Goal: Check status: Check status

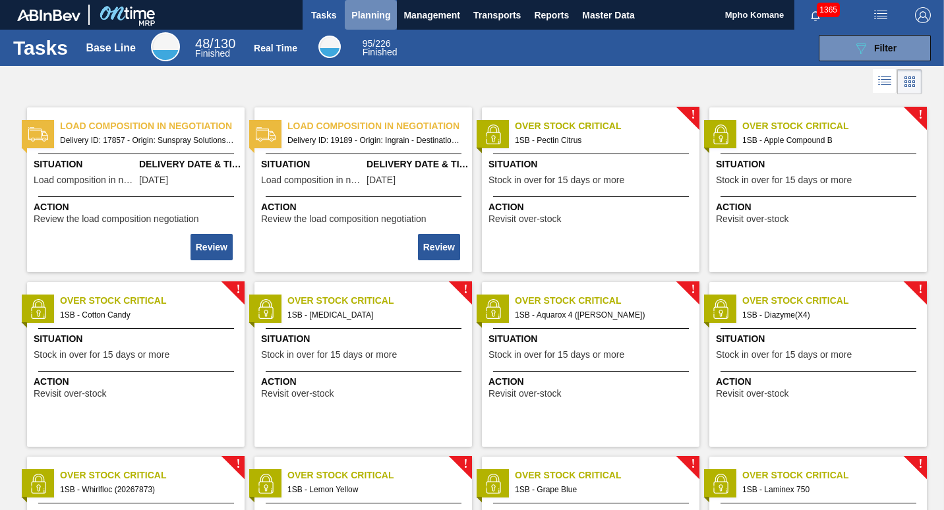
click at [376, 16] on span "Planning" at bounding box center [370, 15] width 39 height 16
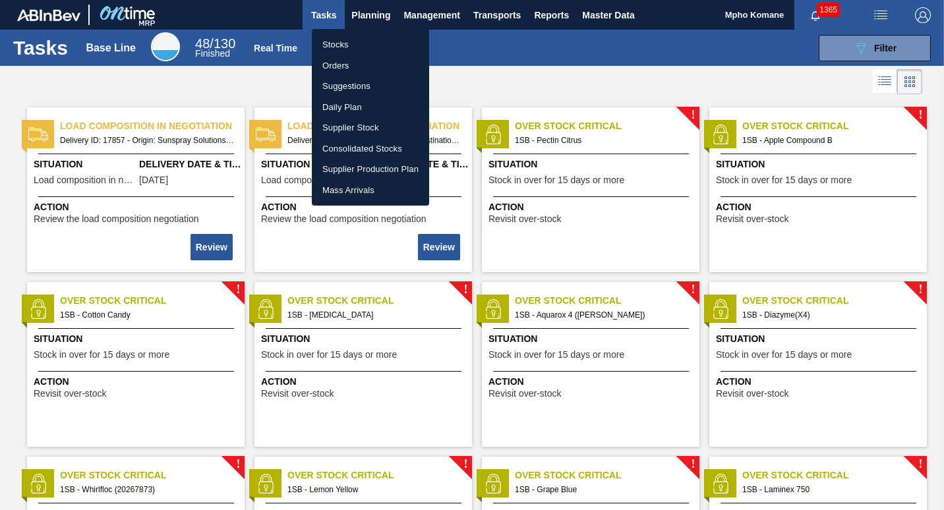
click at [345, 61] on li "Orders" at bounding box center [370, 65] width 117 height 21
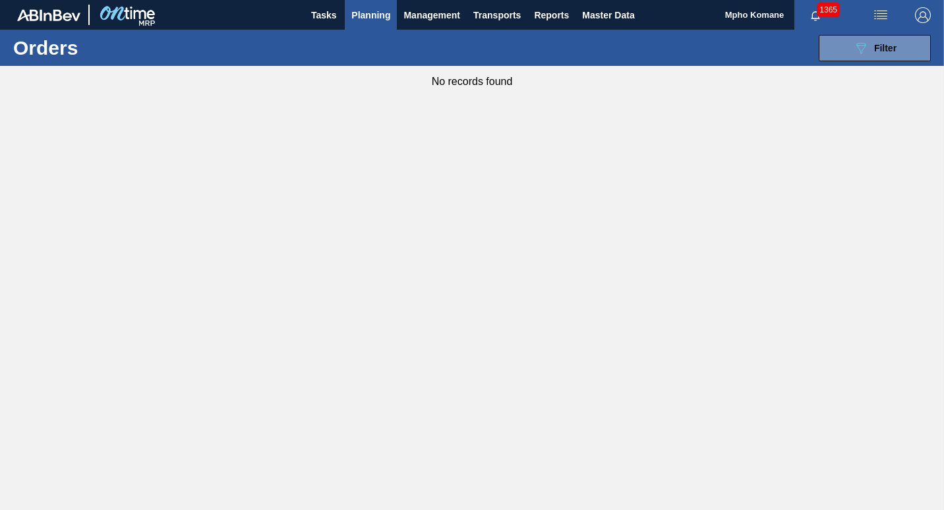
click at [367, 18] on span "Planning" at bounding box center [370, 15] width 39 height 16
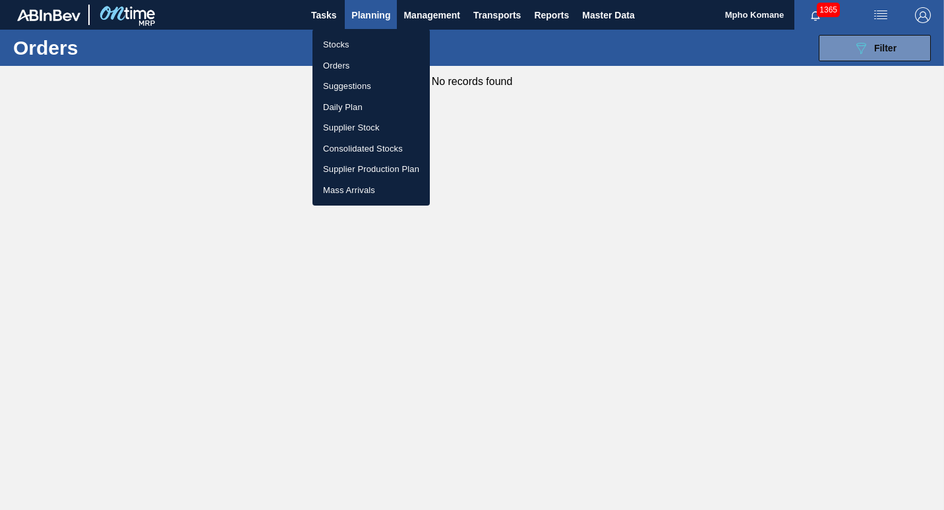
click at [339, 46] on li "Stocks" at bounding box center [370, 44] width 117 height 21
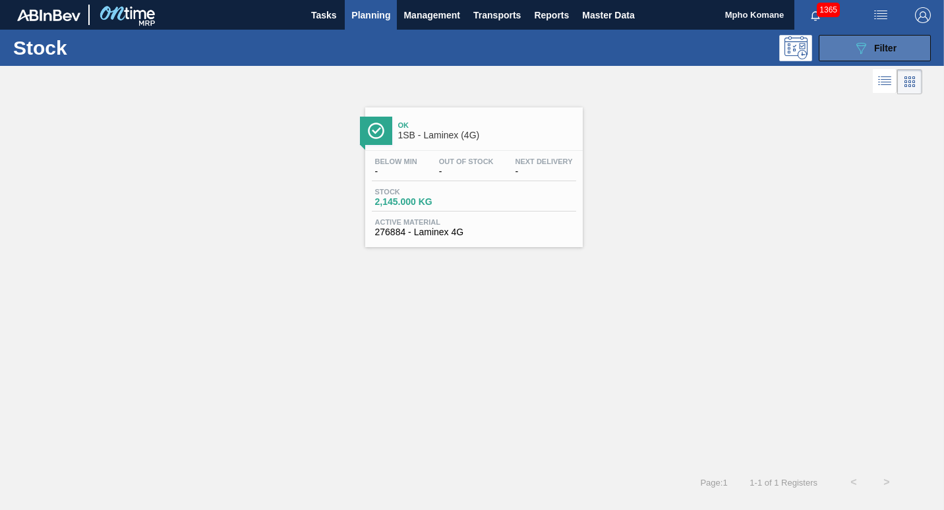
click at [858, 48] on icon "089F7B8B-B2A5-4AFE-B5C0-19BA573D28AC" at bounding box center [861, 48] width 16 height 16
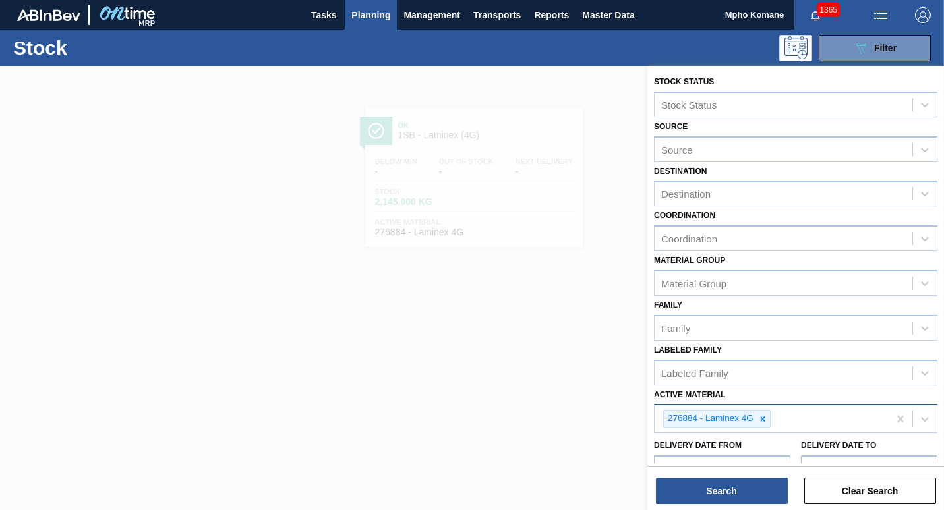
click at [776, 423] on div "276884 - Laminex 4G" at bounding box center [771, 418] width 234 height 27
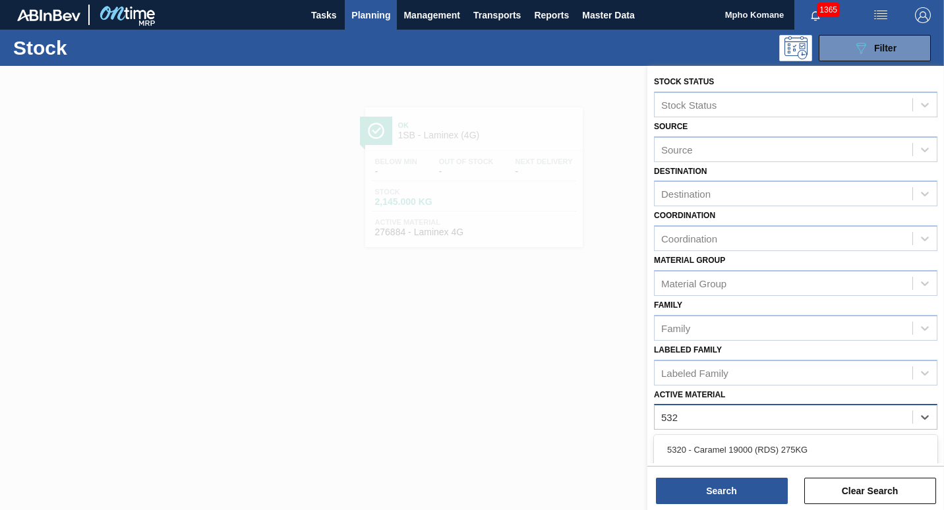
type Material "5320"
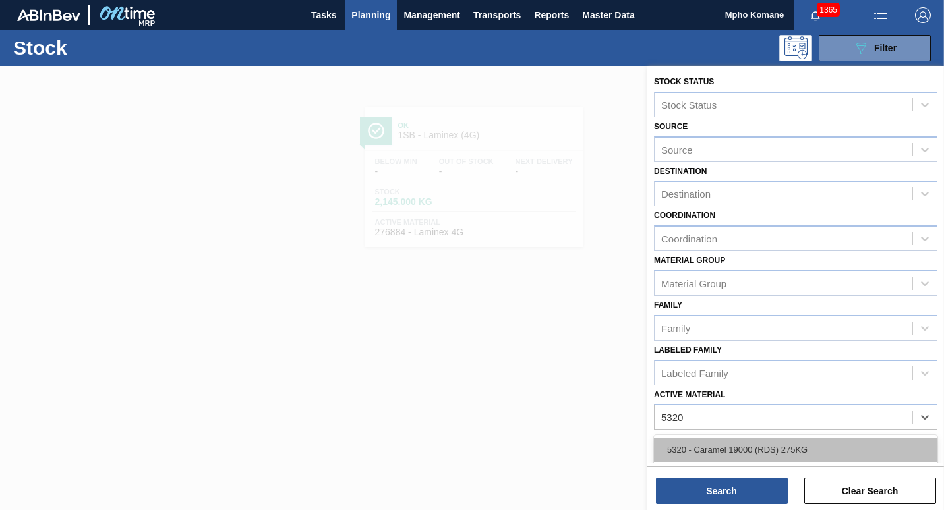
click at [732, 446] on div "5320 - Caramel 19000 (RDS) 275KG" at bounding box center [795, 449] width 283 height 24
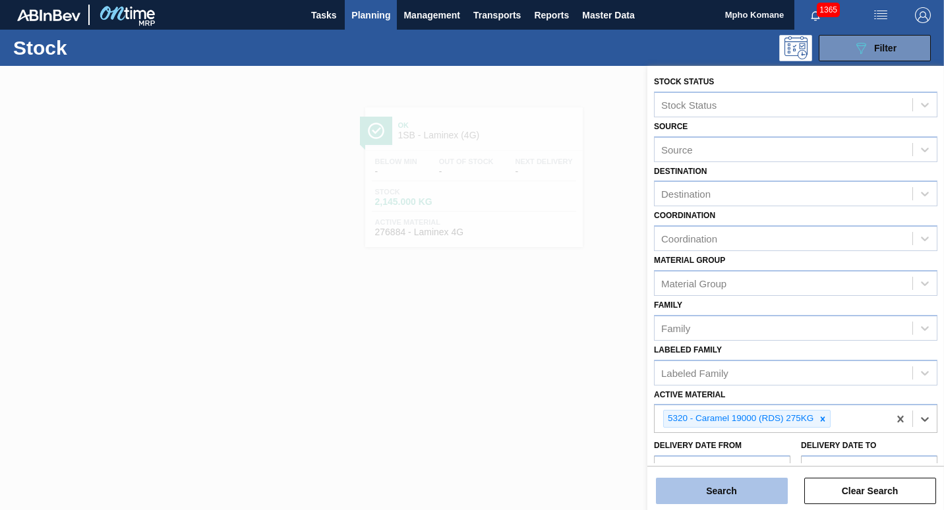
click at [729, 488] on button "Search" at bounding box center [722, 491] width 132 height 26
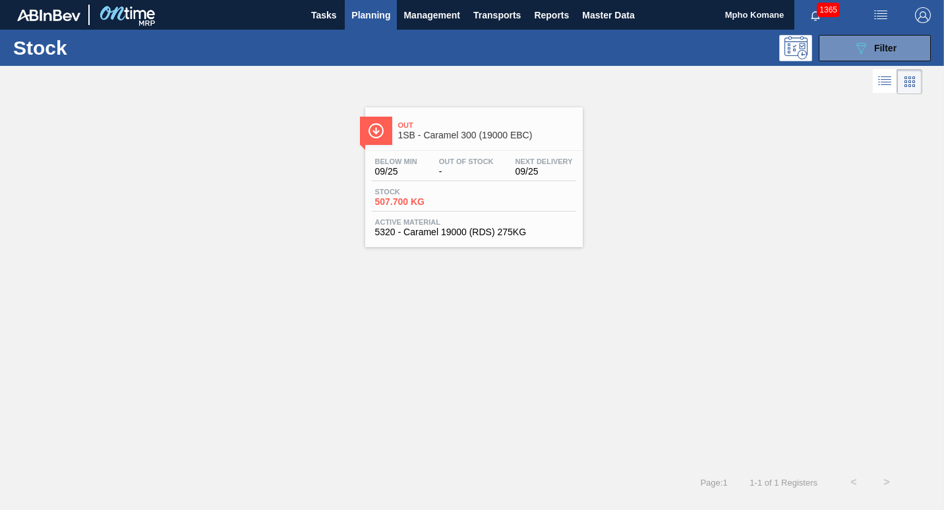
click at [445, 225] on span "Active Material" at bounding box center [474, 222] width 198 height 8
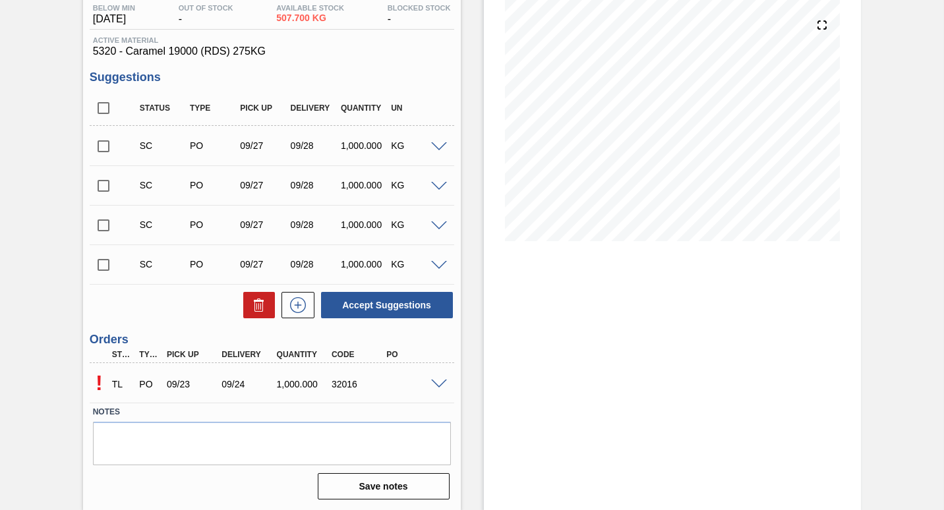
scroll to position [145, 0]
click at [437, 381] on span at bounding box center [439, 384] width 16 height 10
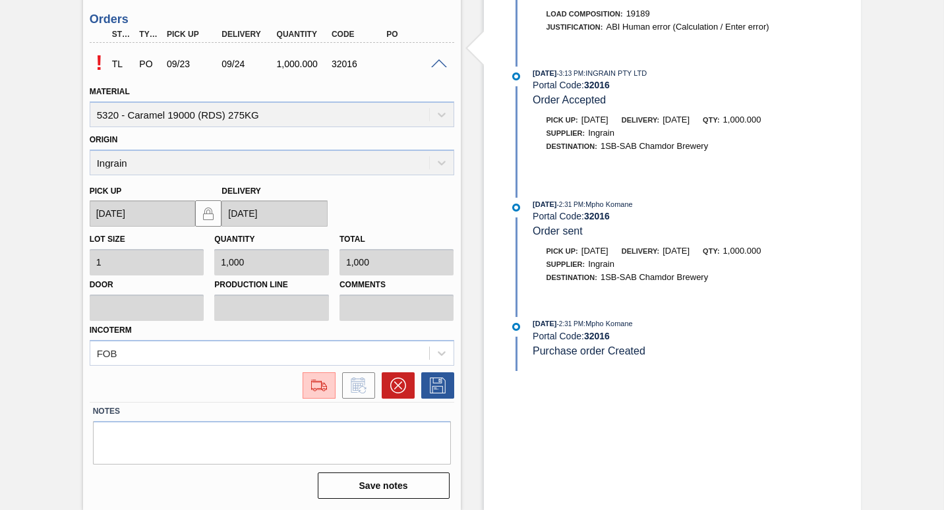
scroll to position [267, 0]
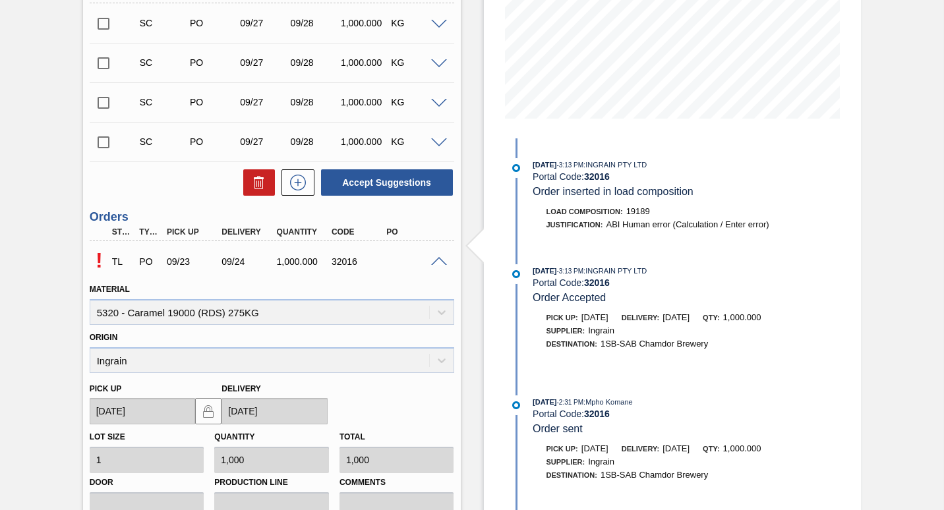
click at [95, 254] on p "!" at bounding box center [99, 260] width 19 height 24
click at [101, 258] on p "!" at bounding box center [99, 260] width 19 height 24
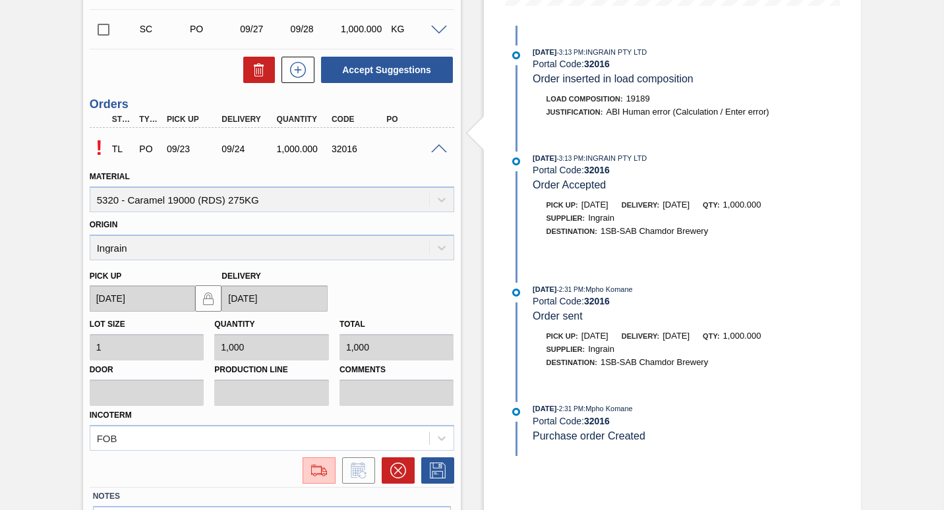
scroll to position [465, 0]
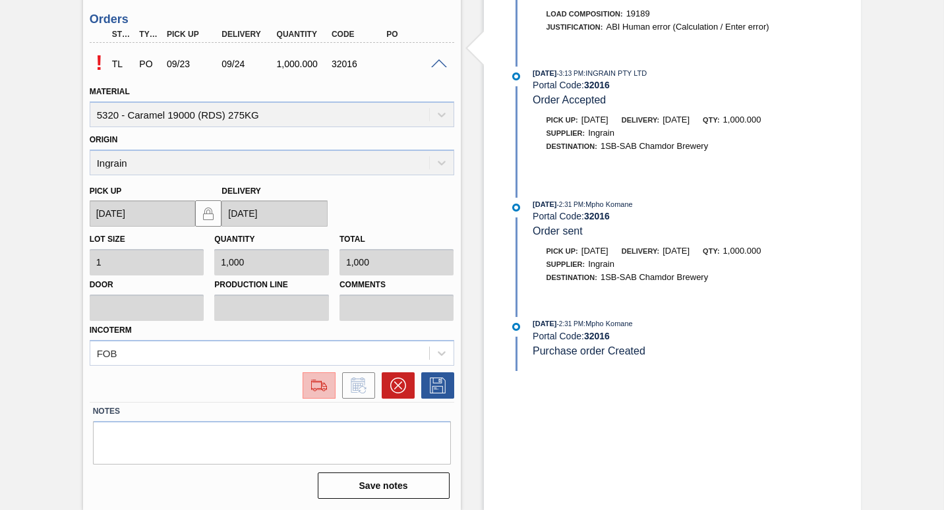
click at [307, 385] on div at bounding box center [319, 386] width 24 height 16
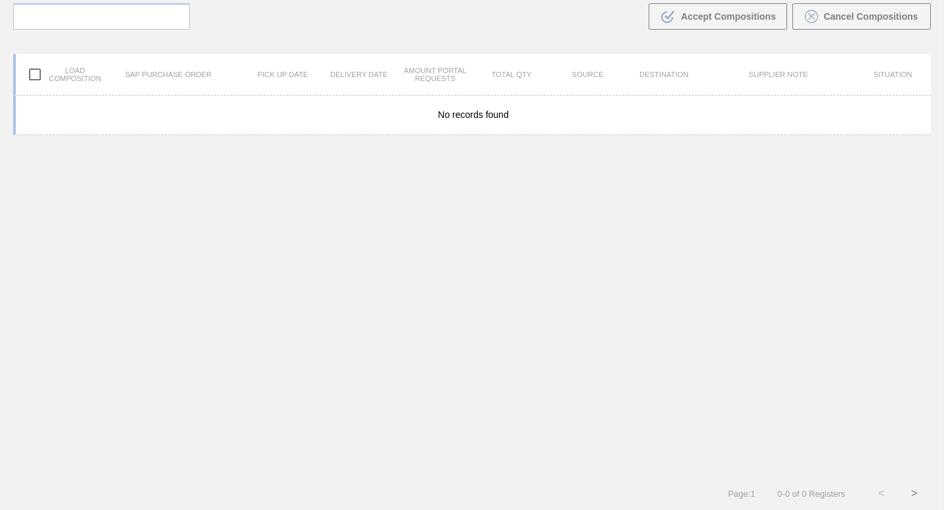
scroll to position [95, 0]
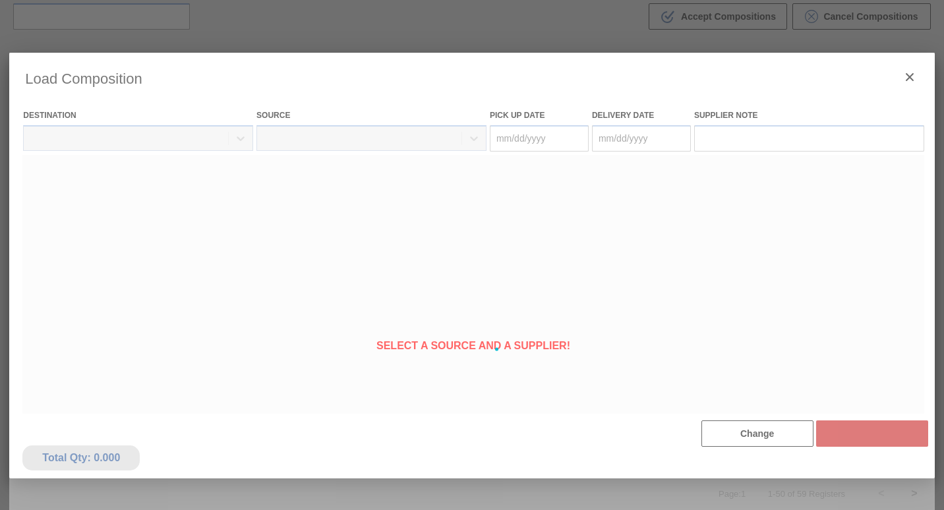
type Date "[DATE]"
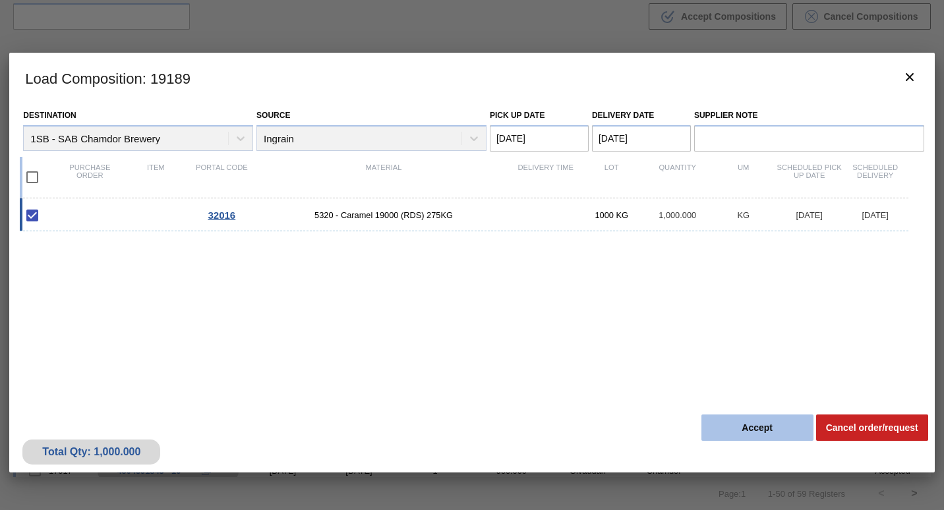
click at [747, 419] on button "Accept" at bounding box center [757, 427] width 112 height 26
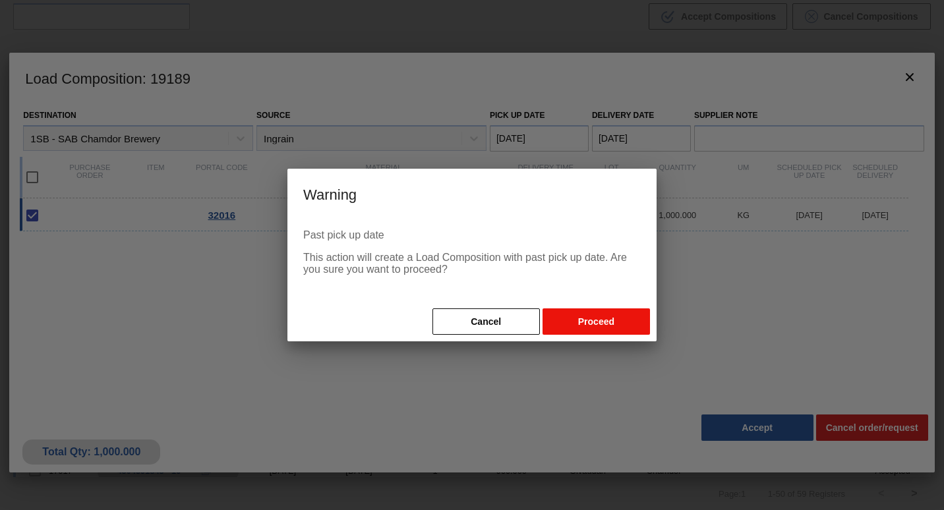
click at [588, 331] on button "Proceed" at bounding box center [595, 321] width 107 height 26
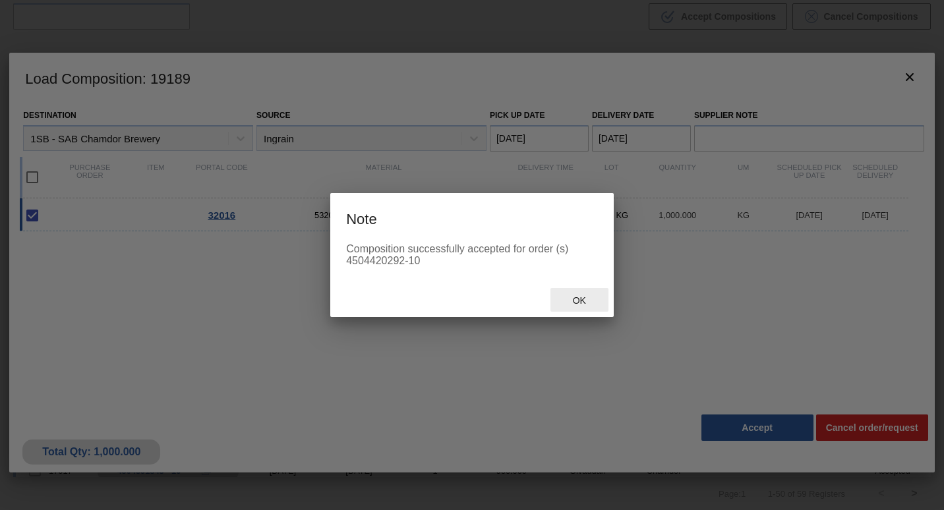
click at [581, 302] on span "Ok" at bounding box center [579, 300] width 34 height 11
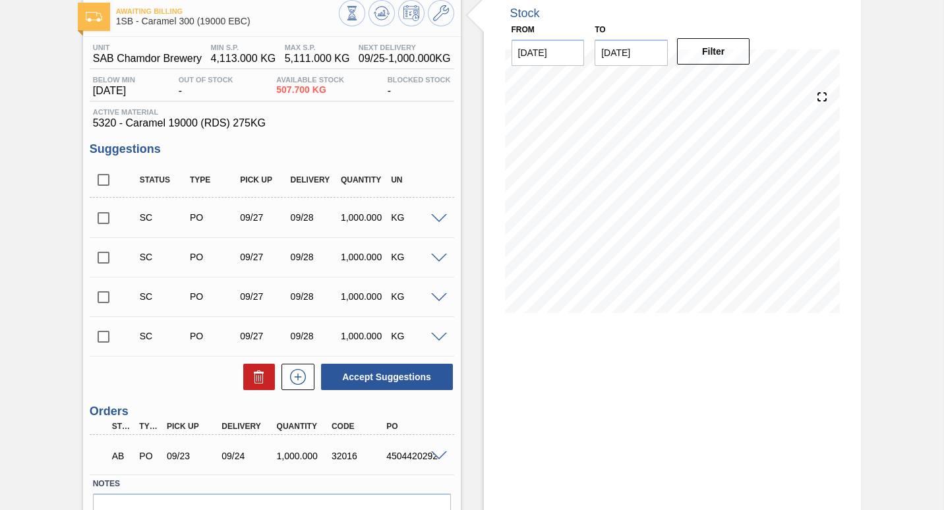
scroll to position [145, 0]
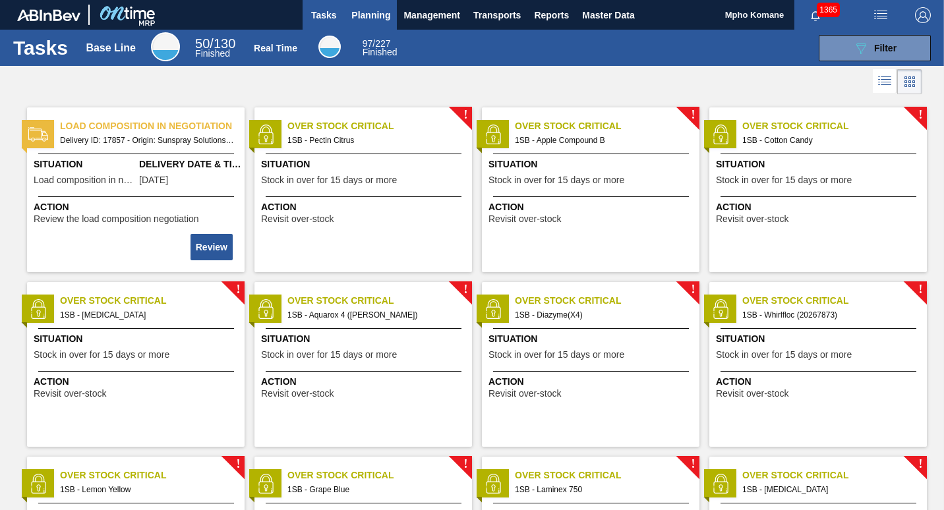
click at [370, 16] on span "Planning" at bounding box center [370, 15] width 39 height 16
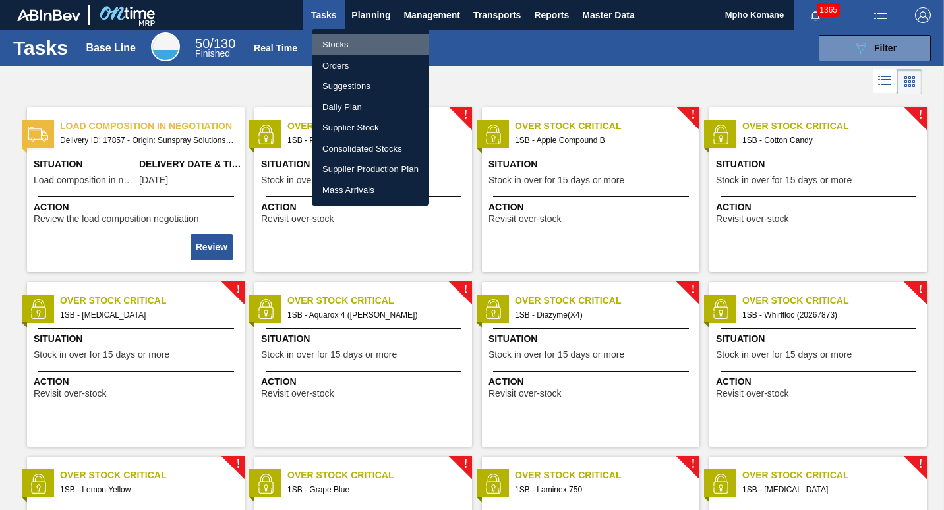
click at [333, 42] on li "Stocks" at bounding box center [370, 44] width 117 height 21
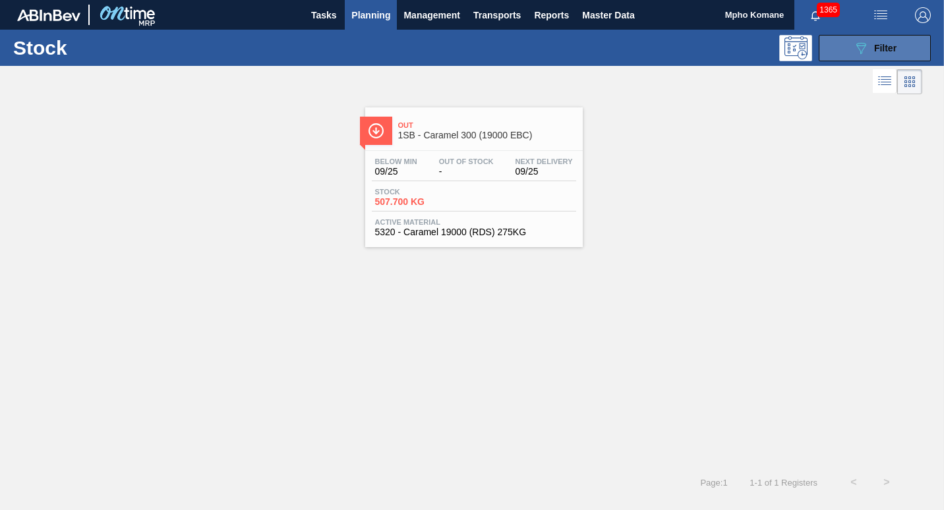
click at [841, 53] on button "089F7B8B-B2A5-4AFE-B5C0-19BA573D28AC Filter" at bounding box center [874, 48] width 112 height 26
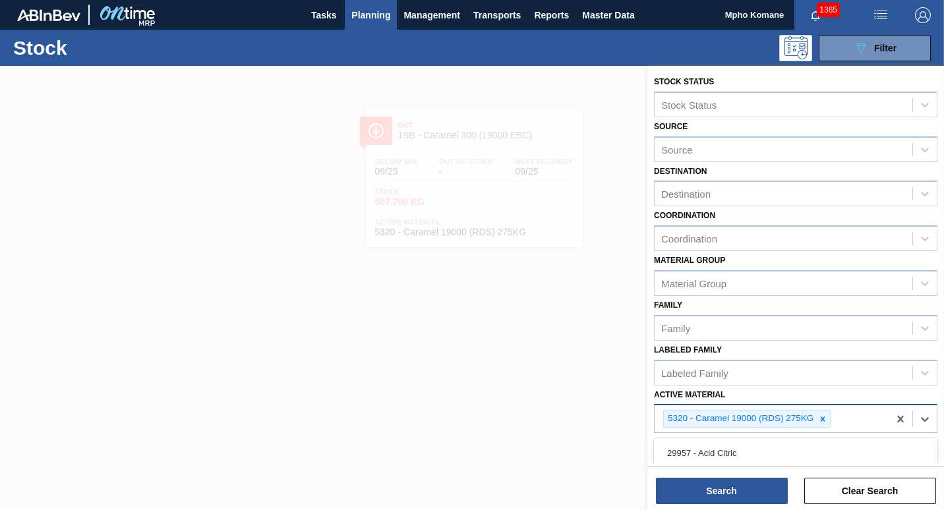
click at [847, 417] on div "5320 - Caramel 19000 (RDS) 275KG" at bounding box center [771, 418] width 234 height 27
type Material "269022"
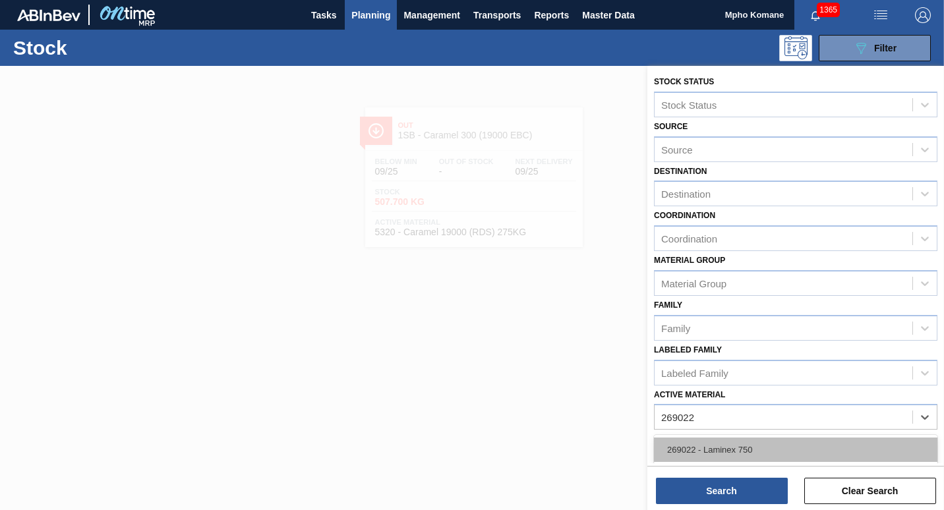
click at [767, 446] on div "269022 - Laminex 750" at bounding box center [795, 449] width 283 height 24
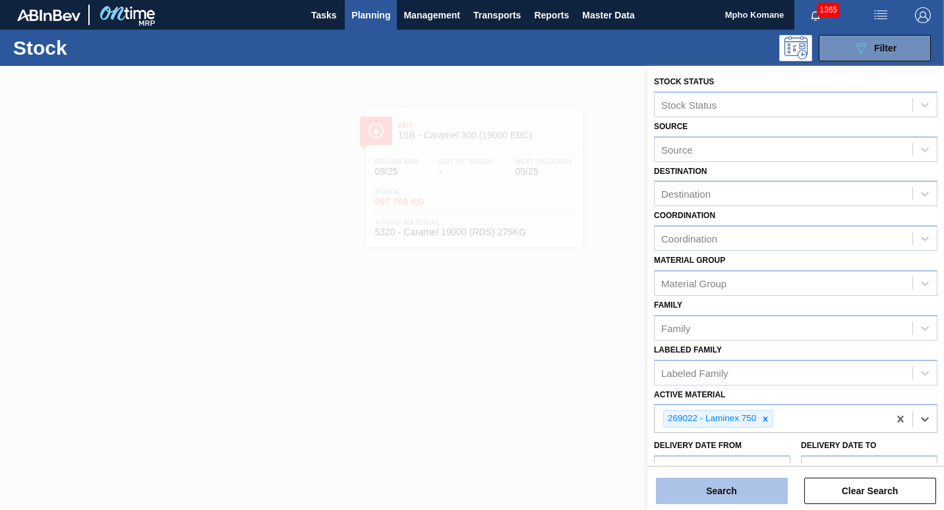
click at [761, 483] on button "Search" at bounding box center [722, 491] width 132 height 26
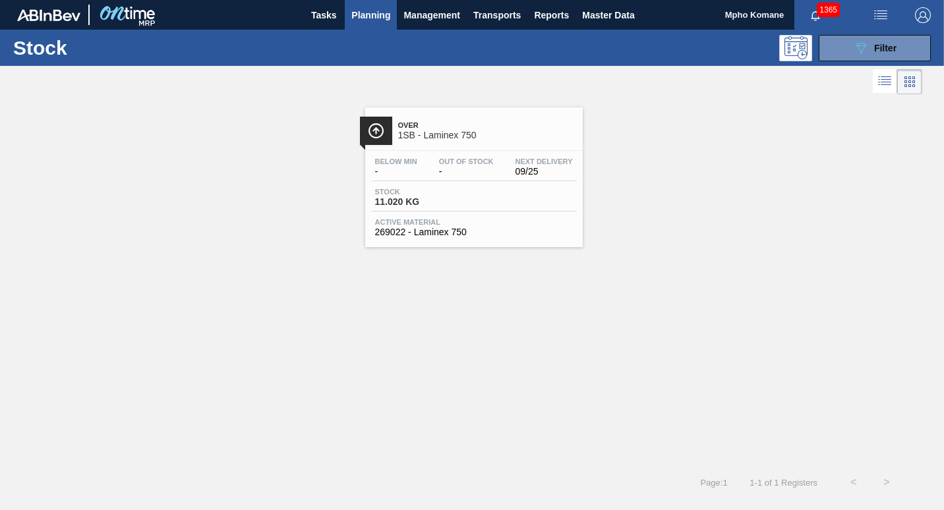
click at [464, 208] on div "Stock 11.020 KG" at bounding box center [474, 200] width 204 height 24
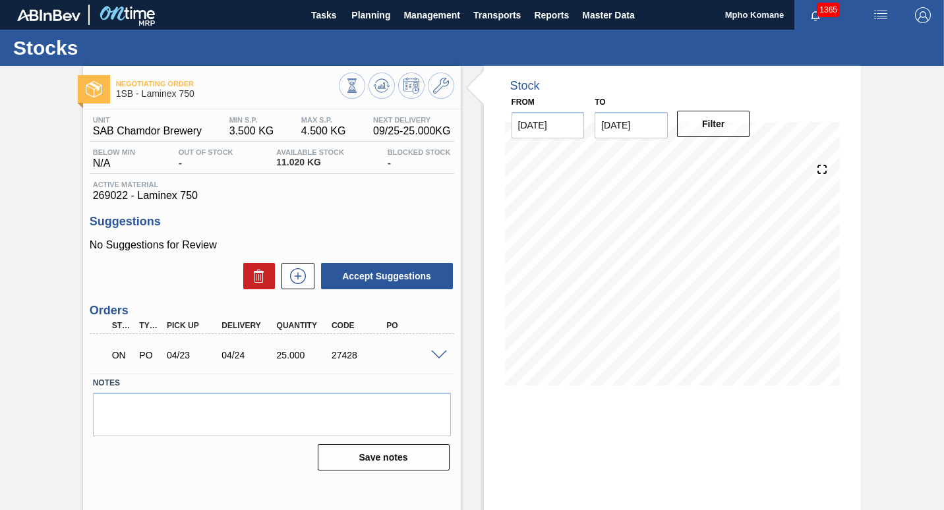
click at [437, 354] on span at bounding box center [439, 356] width 16 height 10
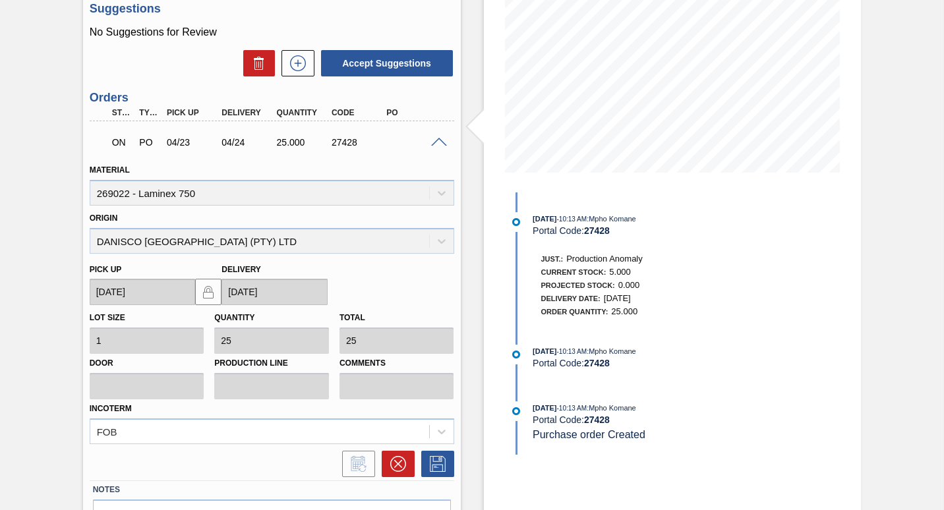
scroll to position [225, 0]
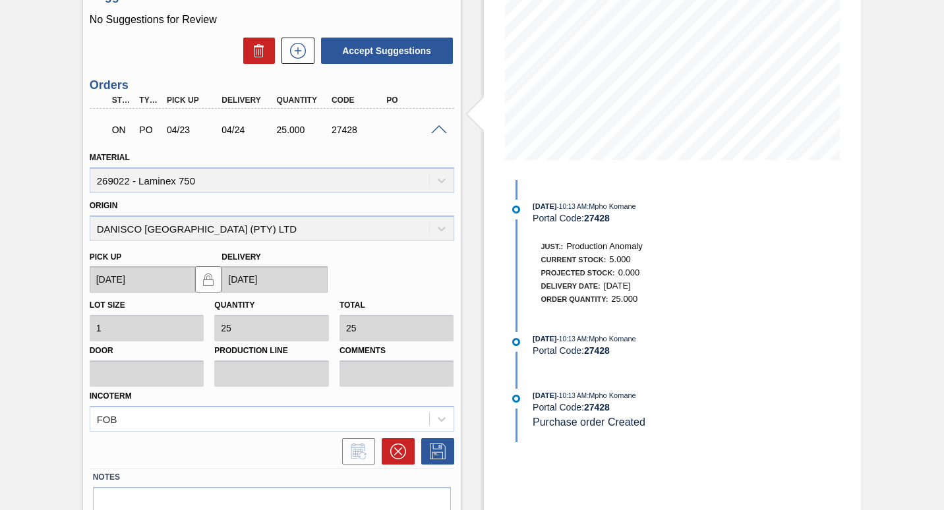
click at [438, 126] on span at bounding box center [439, 130] width 16 height 10
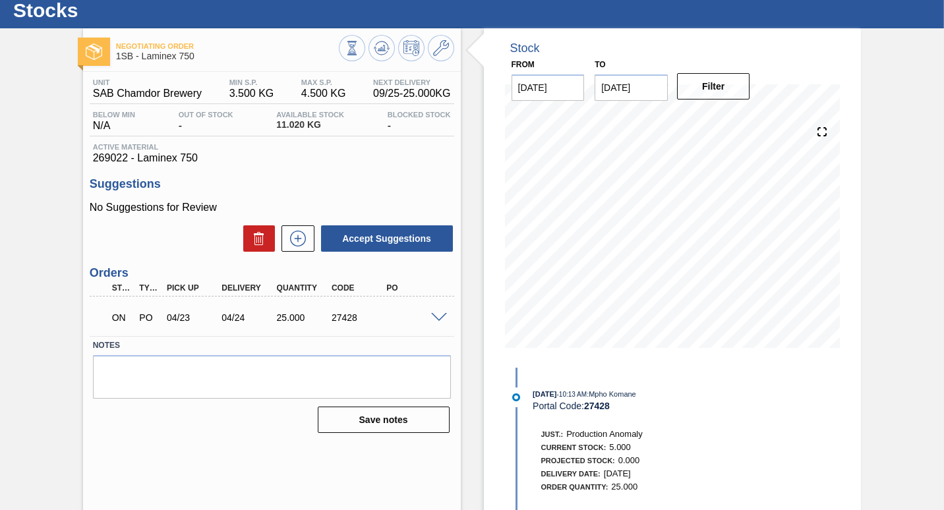
scroll to position [57, 0]
